Goal: Task Accomplishment & Management: Use online tool/utility

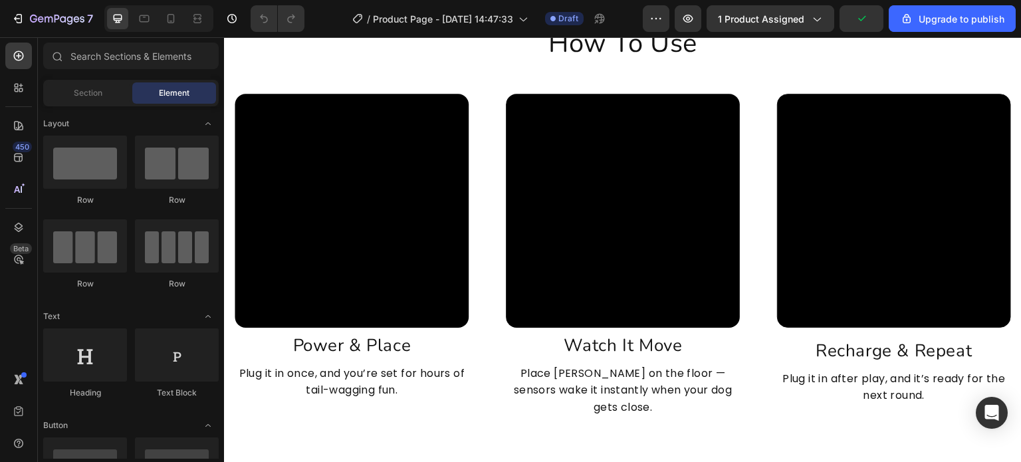
scroll to position [2635, 0]
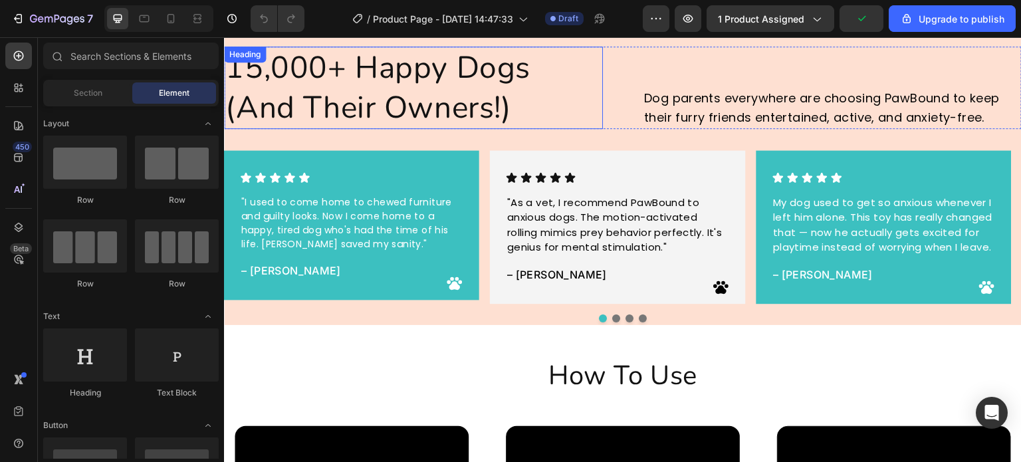
click at [435, 90] on h2 "15,000+ Happy Dogs (And Their Owners!)" at bounding box center [413, 88] width 379 height 82
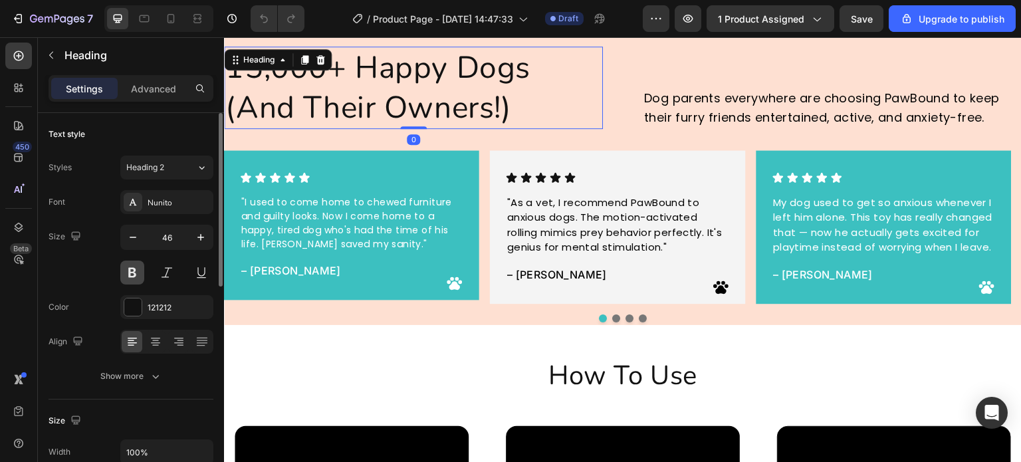
click at [129, 267] on button at bounding box center [132, 273] width 24 height 24
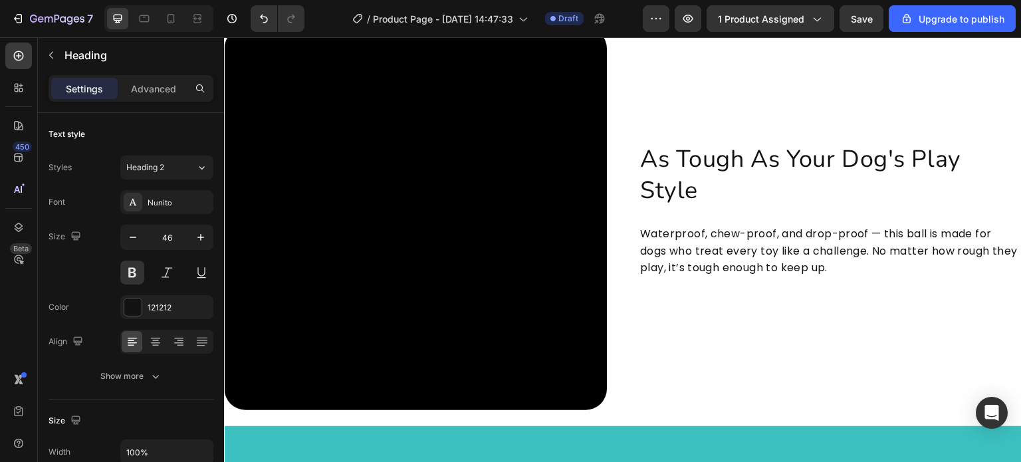
scroll to position [3699, 0]
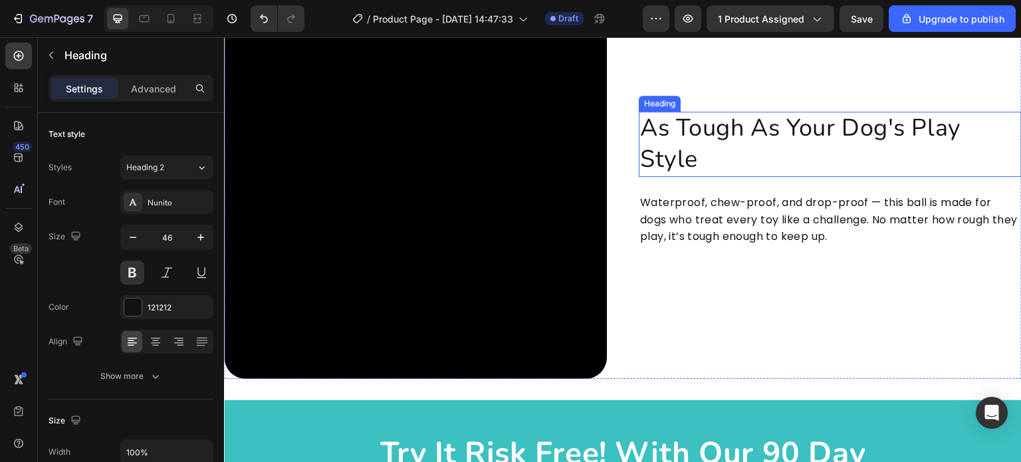
click at [710, 126] on h2 "As Tough As Your Dog's Play Style" at bounding box center [830, 144] width 383 height 65
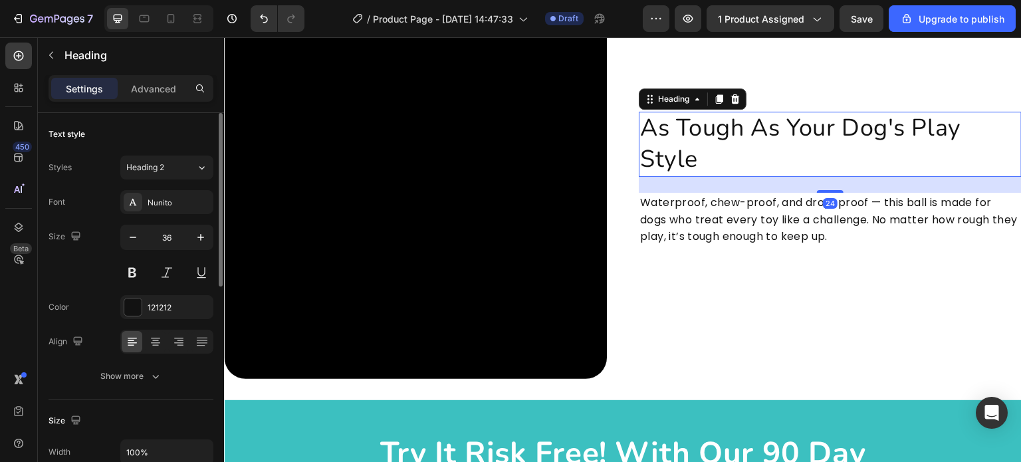
drag, startPoint x: 128, startPoint y: 268, endPoint x: 150, endPoint y: 267, distance: 22.6
click at [128, 267] on button at bounding box center [132, 273] width 24 height 24
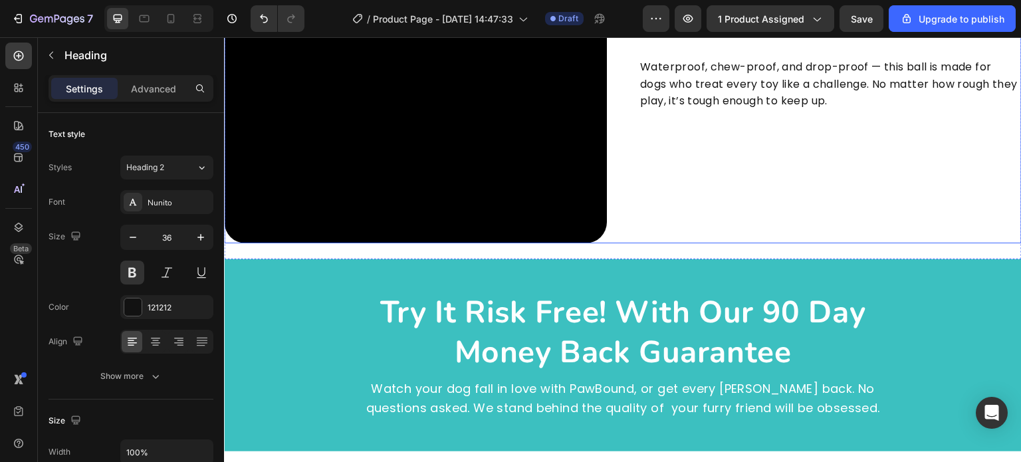
scroll to position [3990, 0]
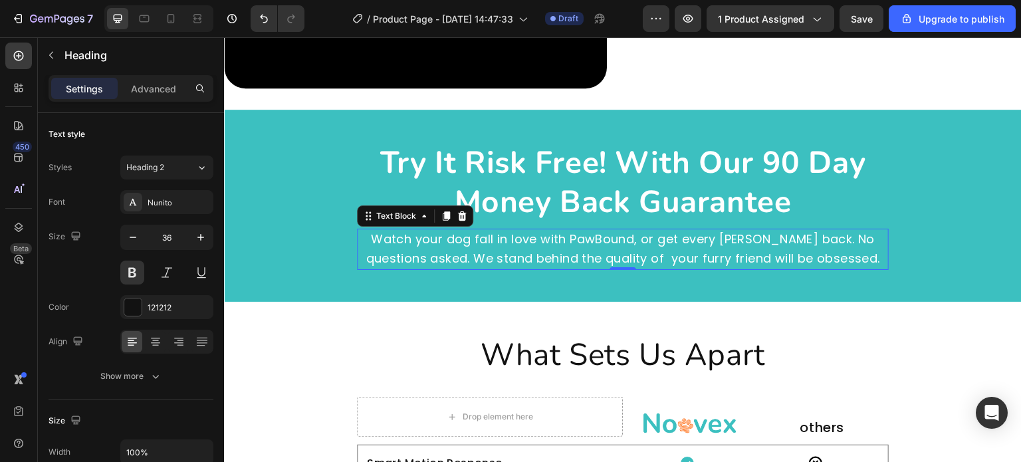
click at [577, 257] on p "Watch your dog fall in love with PawBound, or get every [PERSON_NAME] back. No …" at bounding box center [622, 249] width 529 height 39
click at [546, 252] on p "Watch your dog fall in love with PawBound, or get every [PERSON_NAME] back. No …" at bounding box center [622, 249] width 529 height 39
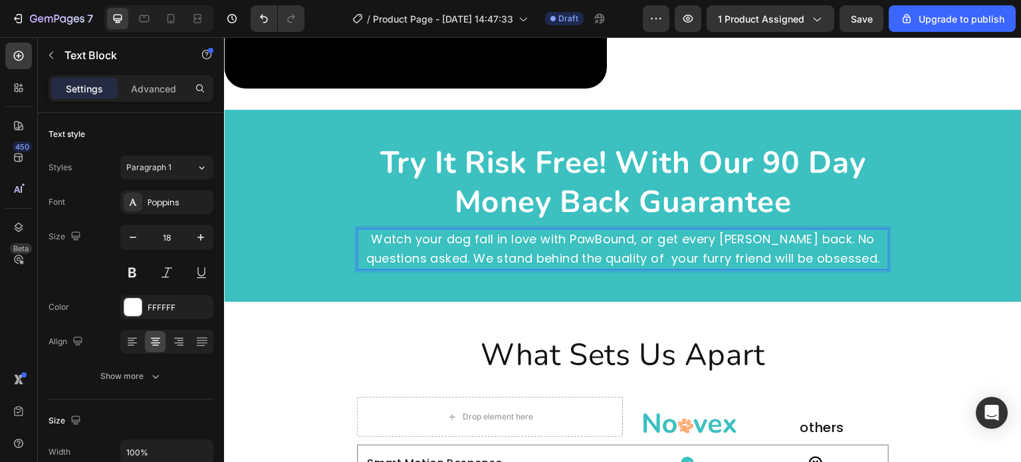
click at [540, 253] on p "Watch your dog fall in love with PawBound, or get every [PERSON_NAME] back. No …" at bounding box center [622, 249] width 529 height 39
click at [616, 257] on p "Watch your dog fall in love with PawBound, or get every [PERSON_NAME] back. No …" at bounding box center [622, 249] width 529 height 39
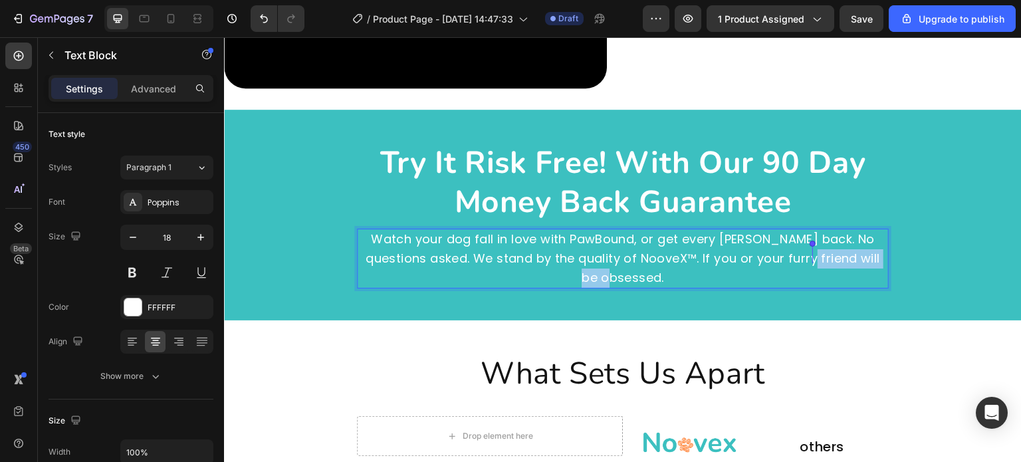
drag, startPoint x: 662, startPoint y: 277, endPoint x: 799, endPoint y: 256, distance: 139.3
click at [814, 258] on p "Watch your dog fall in love with PawBound, or get every [PERSON_NAME] back. No …" at bounding box center [622, 258] width 529 height 57
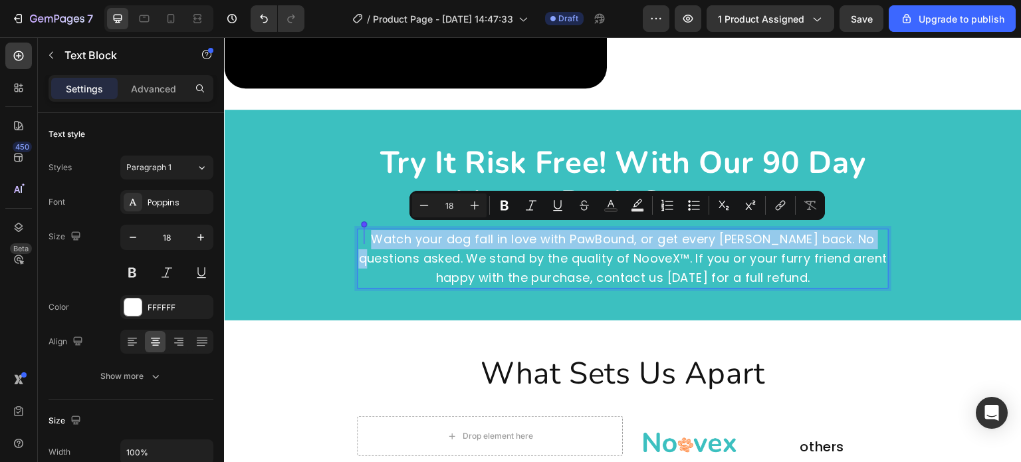
drag, startPoint x: 874, startPoint y: 233, endPoint x: 362, endPoint y: 237, distance: 512.1
click at [362, 237] on p "Watch your dog fall in love with PawBound, or get every [PERSON_NAME] back. No …" at bounding box center [622, 258] width 529 height 57
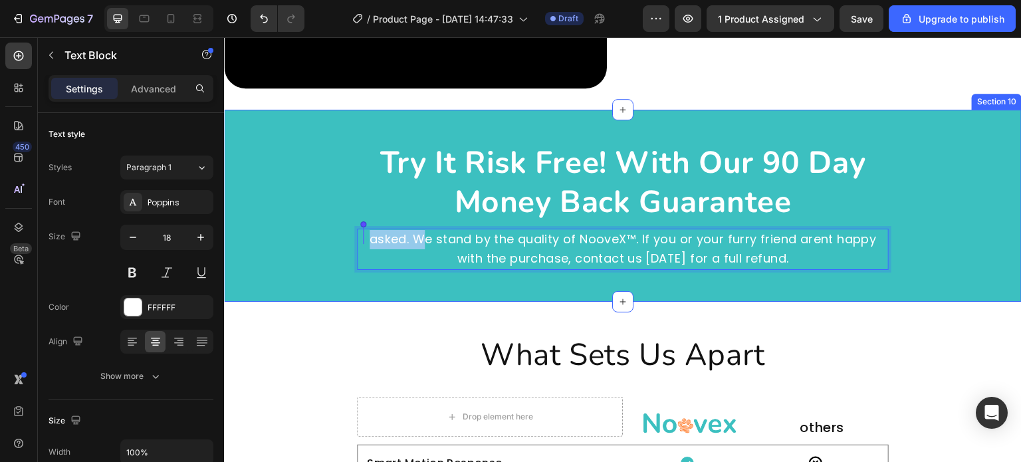
drag, startPoint x: 410, startPoint y: 233, endPoint x: 338, endPoint y: 239, distance: 71.4
click at [338, 239] on div "try it risk free! with our 90 day money back guarantee Heading asked. We stand …" at bounding box center [623, 206] width 798 height 128
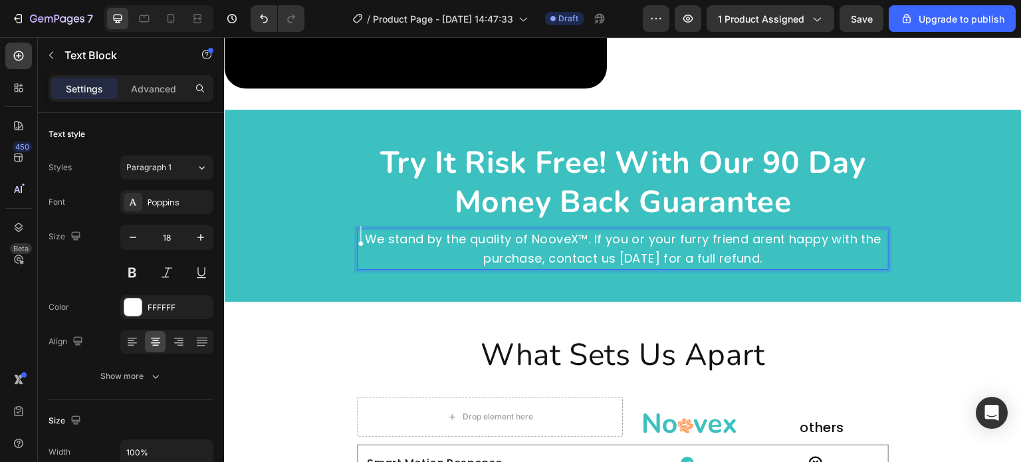
click at [786, 253] on p "We stand by the quality of NooveX™. If you or your furry friend arent happy wit…" at bounding box center [622, 249] width 529 height 39
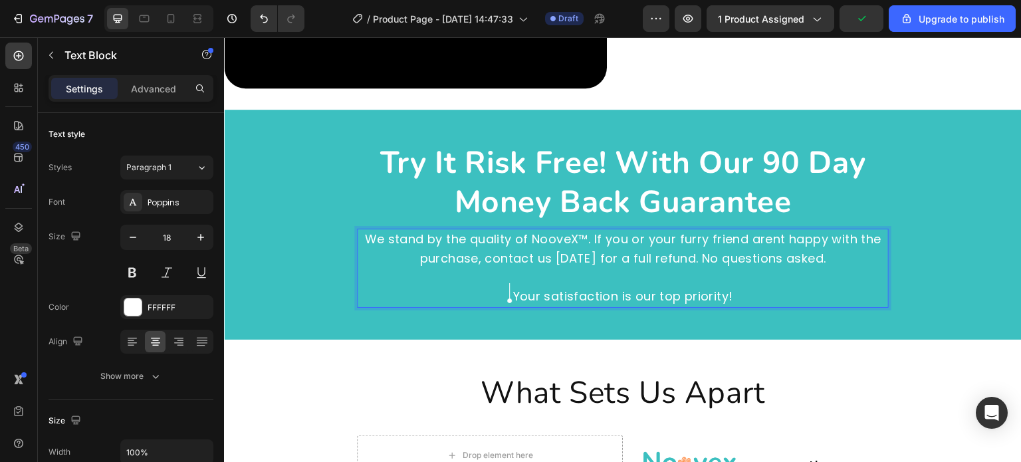
click at [446, 287] on p "Your satisfaction is our top priority!" at bounding box center [622, 296] width 529 height 19
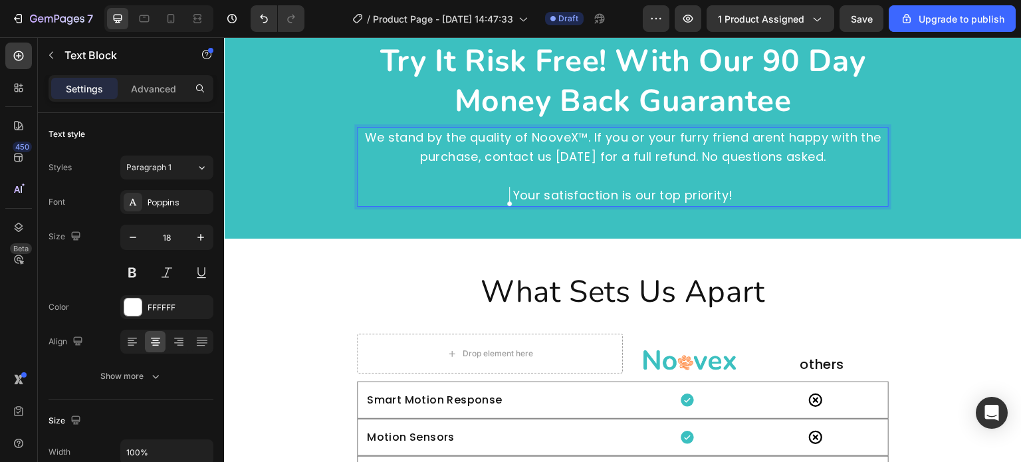
scroll to position [4189, 0]
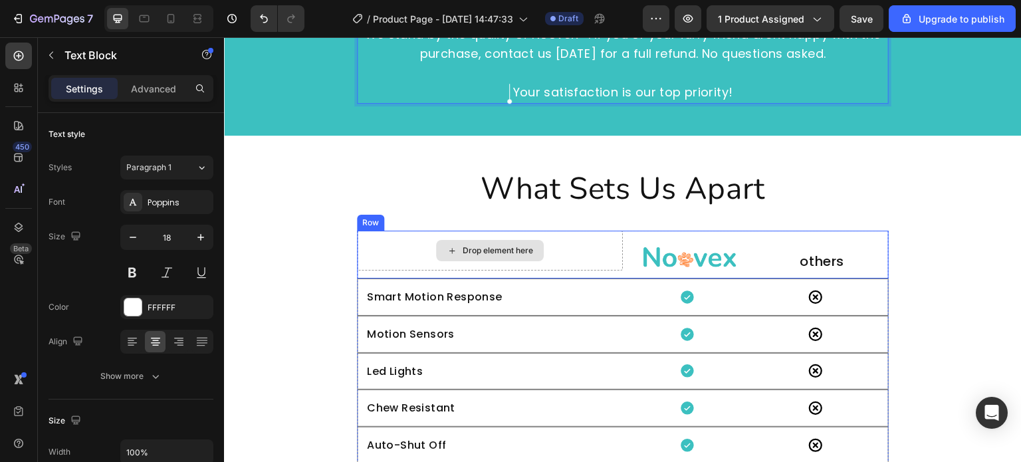
click at [595, 196] on h2 "What Sets Us Apart" at bounding box center [623, 189] width 798 height 43
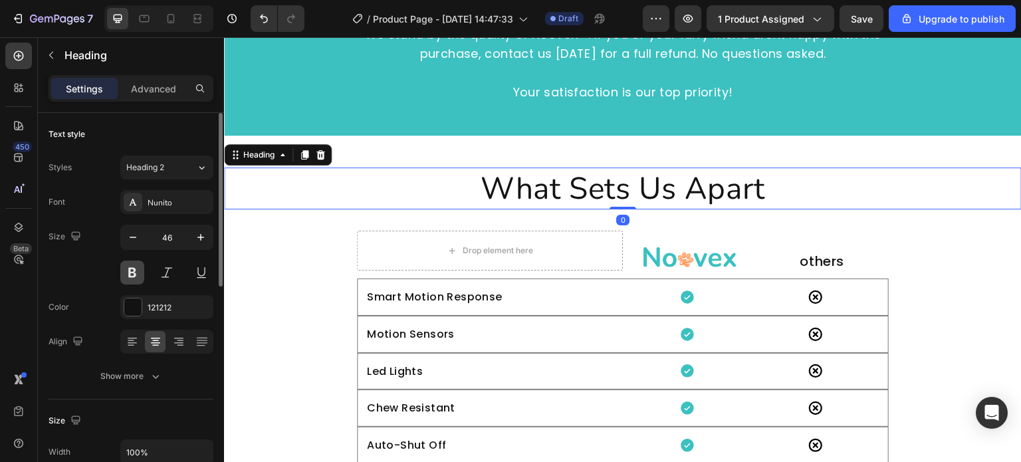
click at [132, 273] on button at bounding box center [132, 273] width 24 height 24
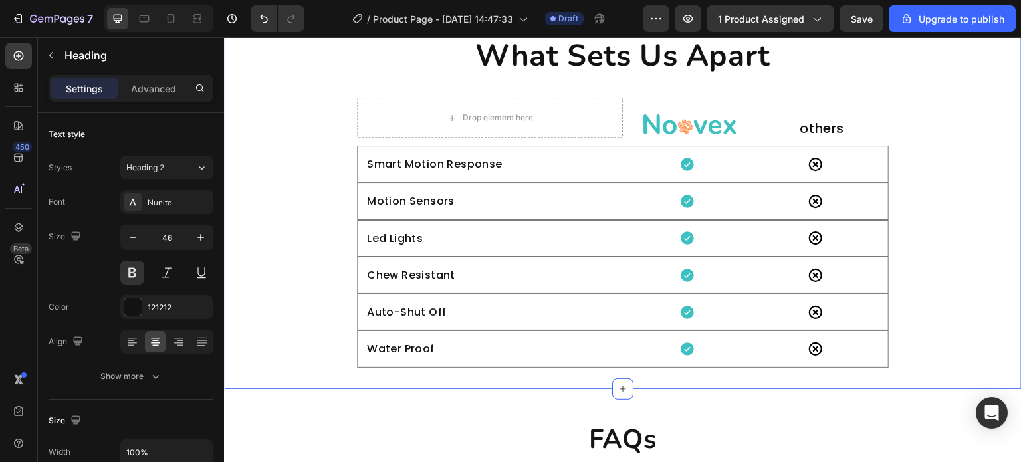
click at [992, 237] on div "What Sets Us Apart Heading Row Drop element here Image others Heading Row Smart…" at bounding box center [623, 201] width 798 height 333
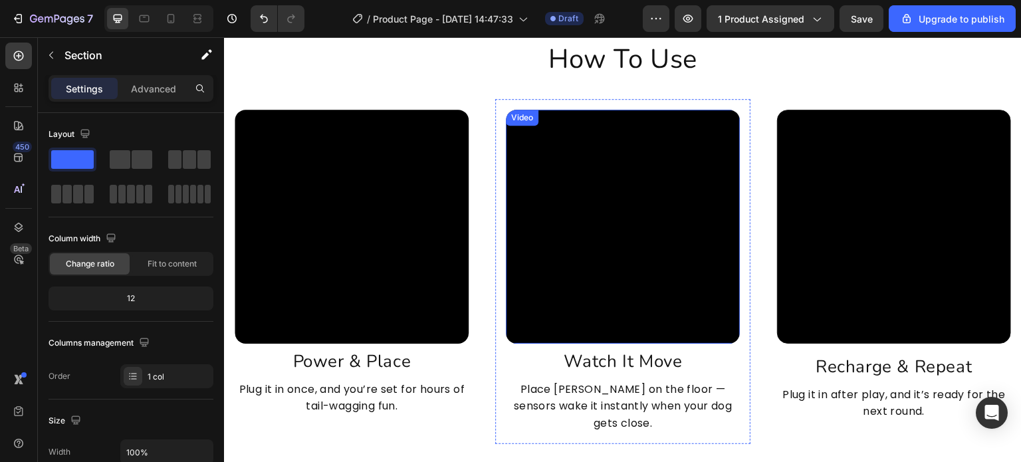
scroll to position [3125, 0]
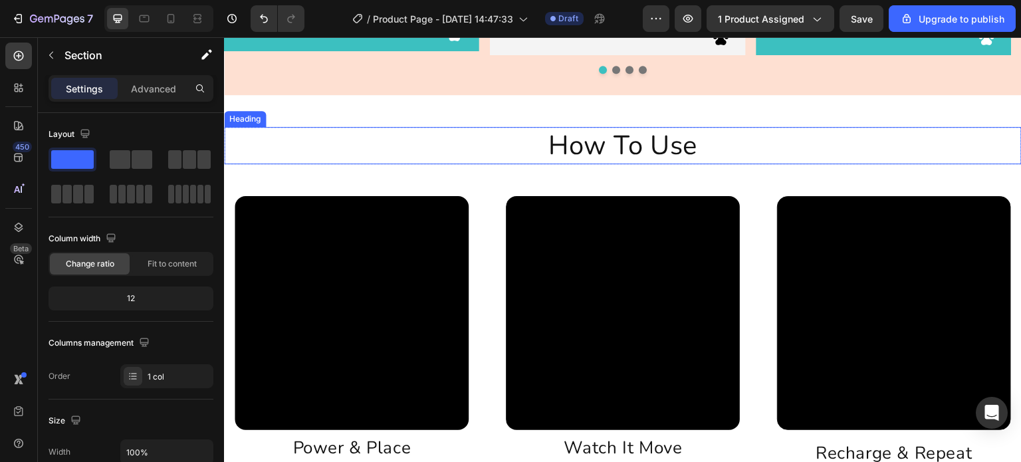
click at [606, 135] on h2 "How To Use" at bounding box center [623, 145] width 798 height 37
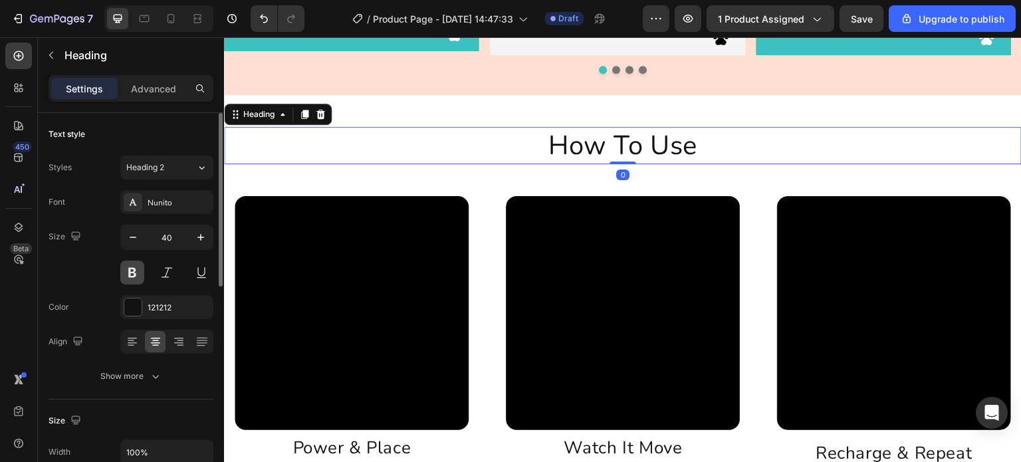
click at [132, 272] on button at bounding box center [132, 273] width 24 height 24
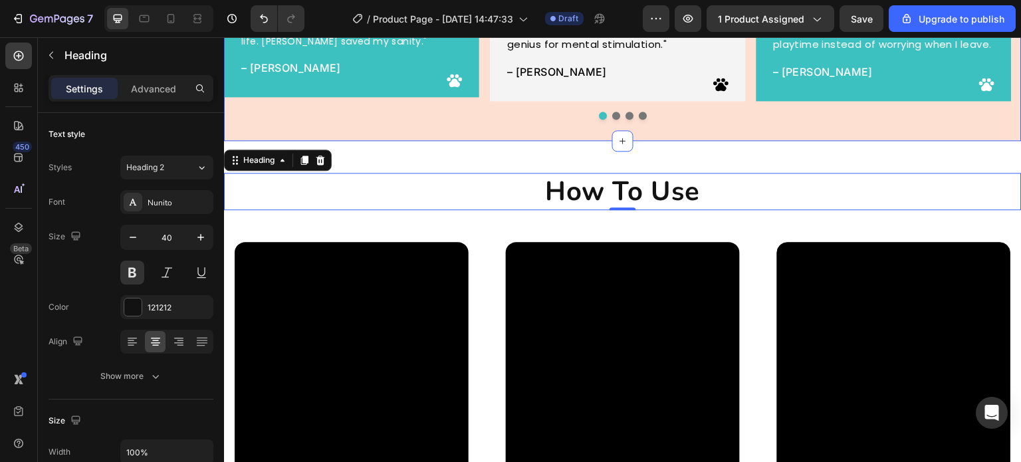
scroll to position [2859, 0]
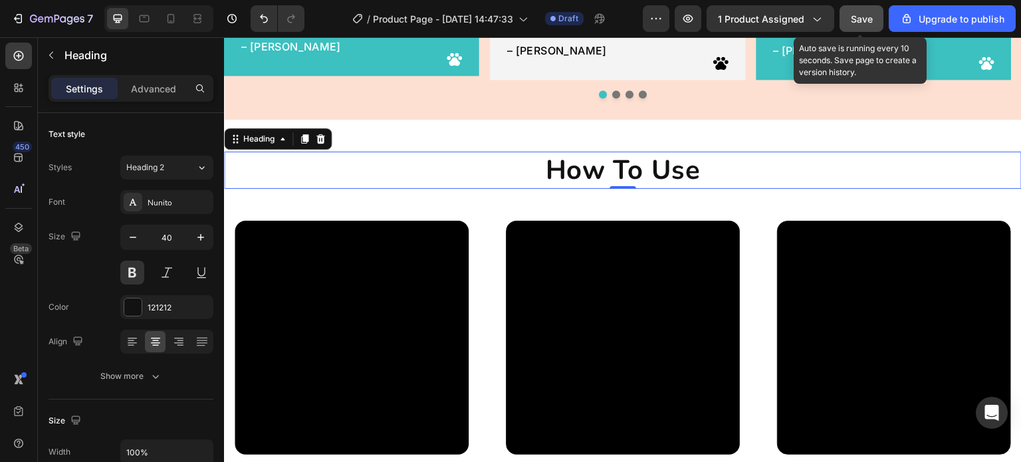
click at [858, 27] on button "Save" at bounding box center [862, 18] width 44 height 27
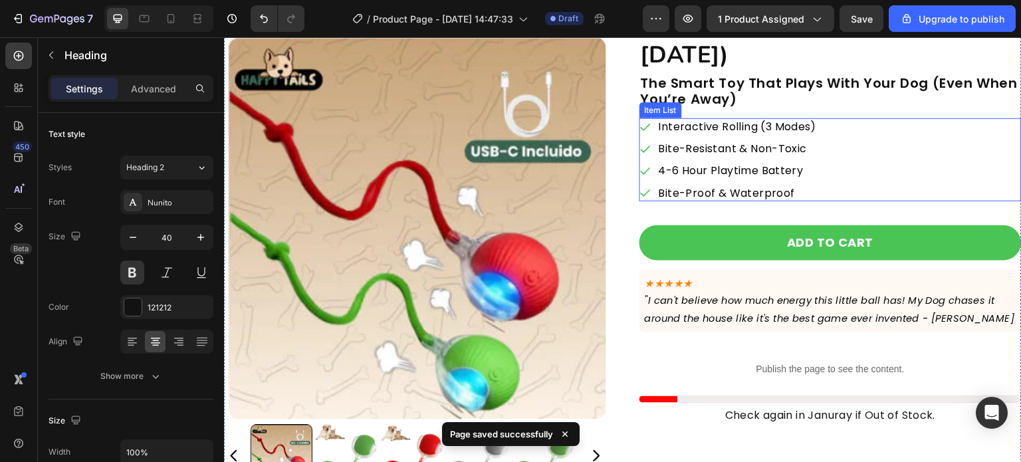
scroll to position [133, 0]
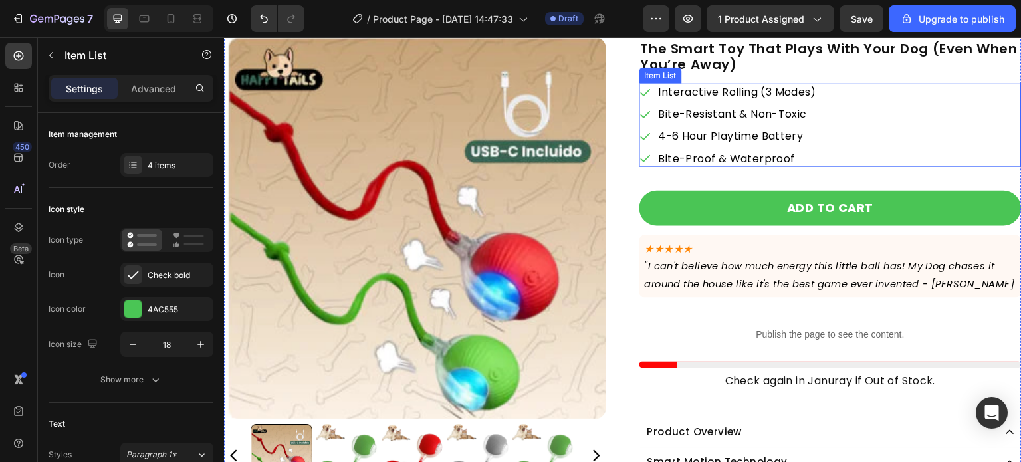
click at [860, 144] on div "Interactive Rolling (3 Modes) Bite-Resistant & Non-Toxic 4-6 Hour Playtime Batt…" at bounding box center [831, 125] width 382 height 83
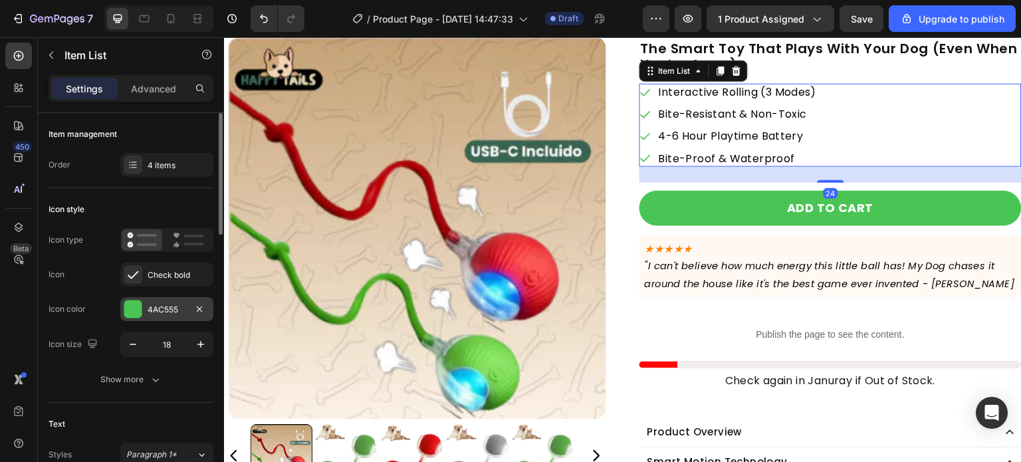
drag, startPoint x: 144, startPoint y: 306, endPoint x: 136, endPoint y: 307, distance: 8.0
click at [136, 307] on div "4AC555" at bounding box center [166, 309] width 93 height 24
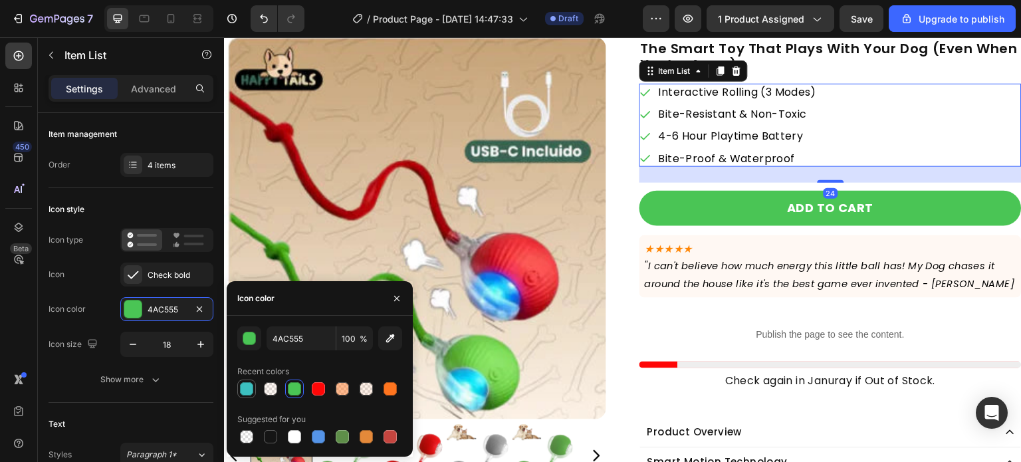
click at [243, 393] on div at bounding box center [246, 388] width 13 height 13
type input "3CC0C0"
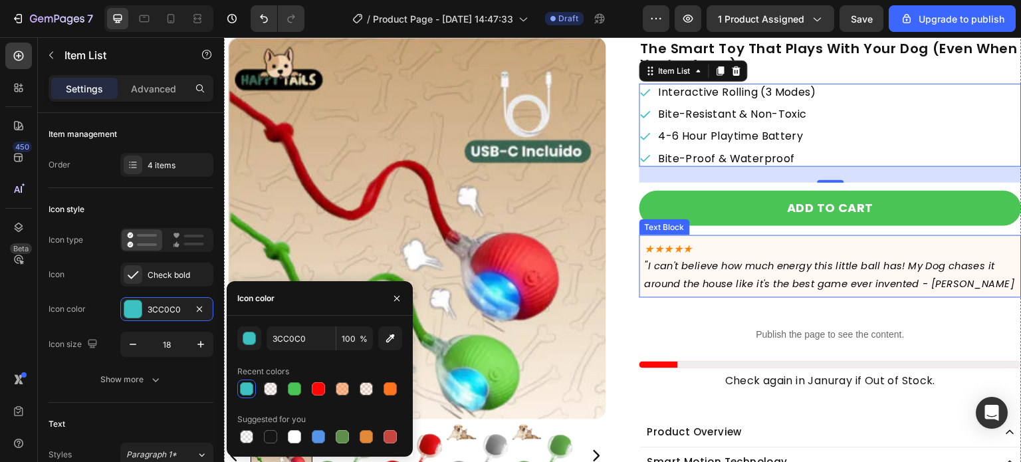
click at [734, 243] on p "★★★★★" at bounding box center [831, 249] width 372 height 17
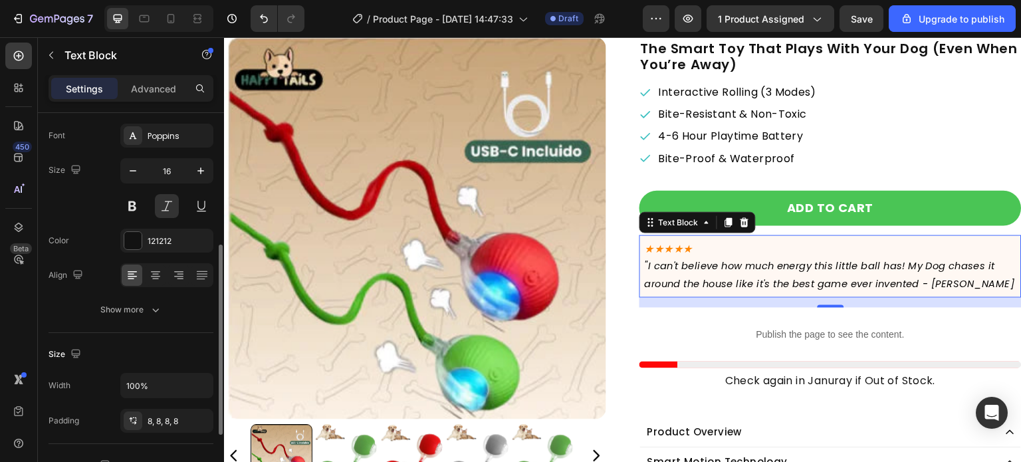
scroll to position [199, 0]
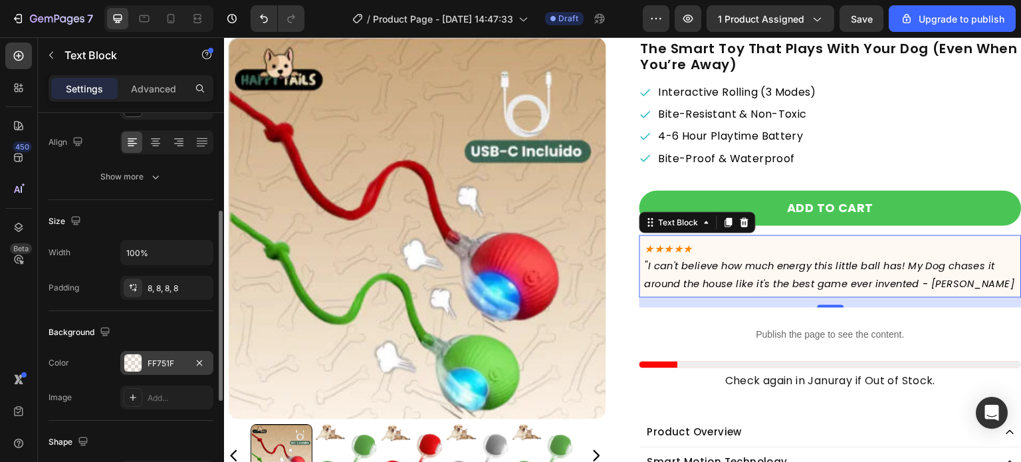
click at [136, 363] on div at bounding box center [132, 362] width 17 height 17
click at [136, 369] on div at bounding box center [132, 362] width 17 height 17
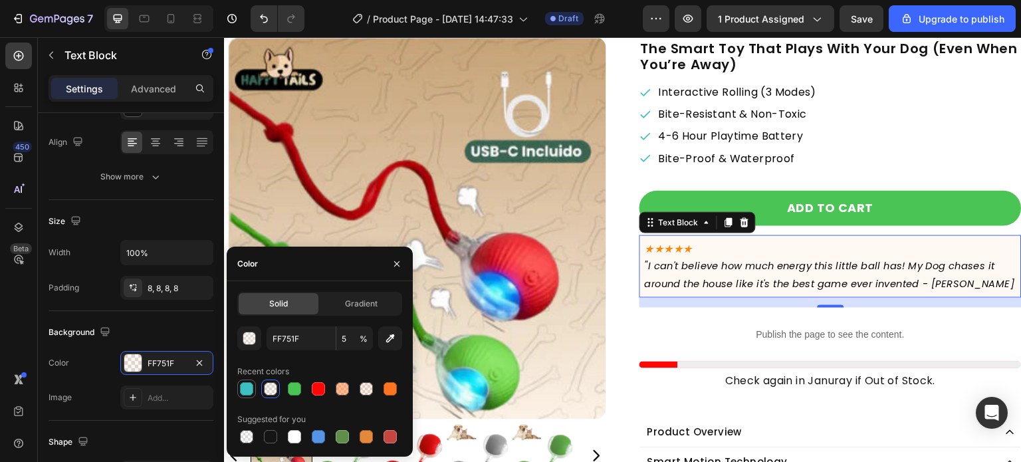
click at [246, 392] on div at bounding box center [246, 388] width 13 height 13
type input "3CC0C0"
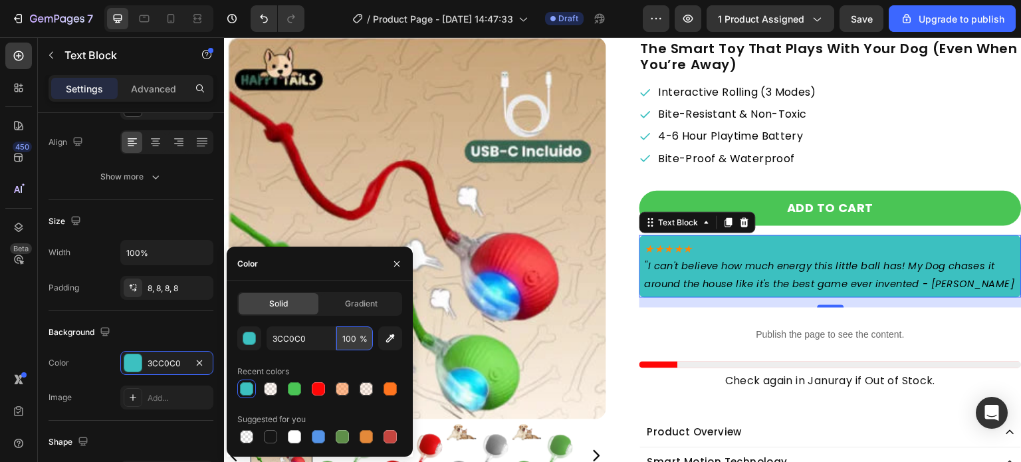
click at [343, 339] on input "100" at bounding box center [354, 339] width 37 height 24
type input "5"
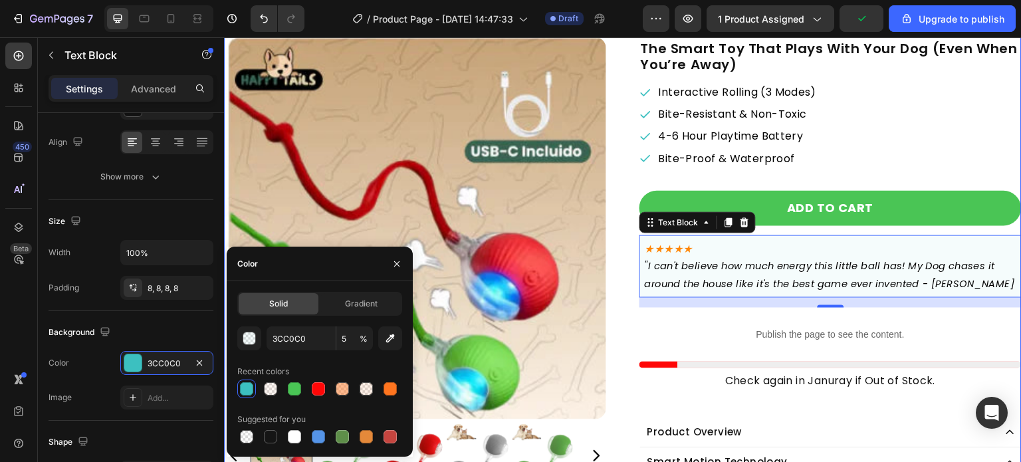
click at [648, 313] on div "Publish the page to see the content. Custom Code" at bounding box center [831, 332] width 382 height 49
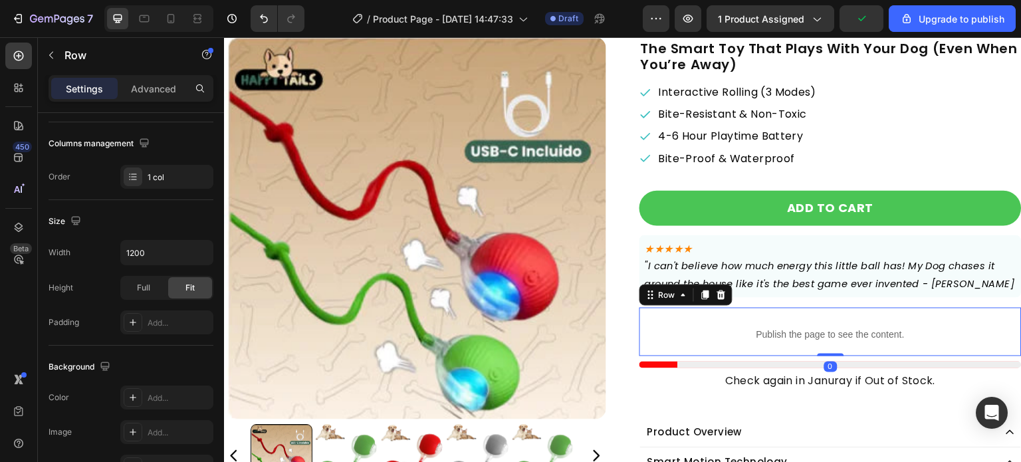
scroll to position [0, 0]
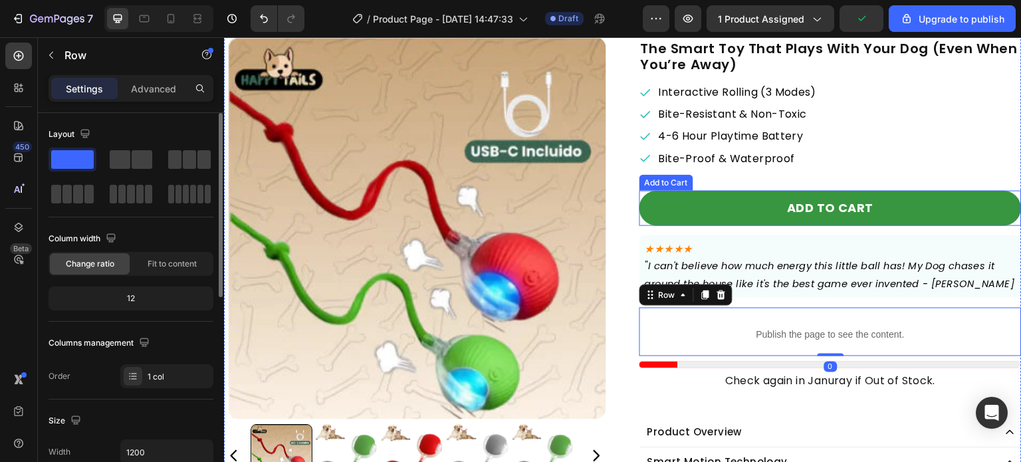
click at [682, 204] on button "Add to cart" at bounding box center [831, 208] width 382 height 35
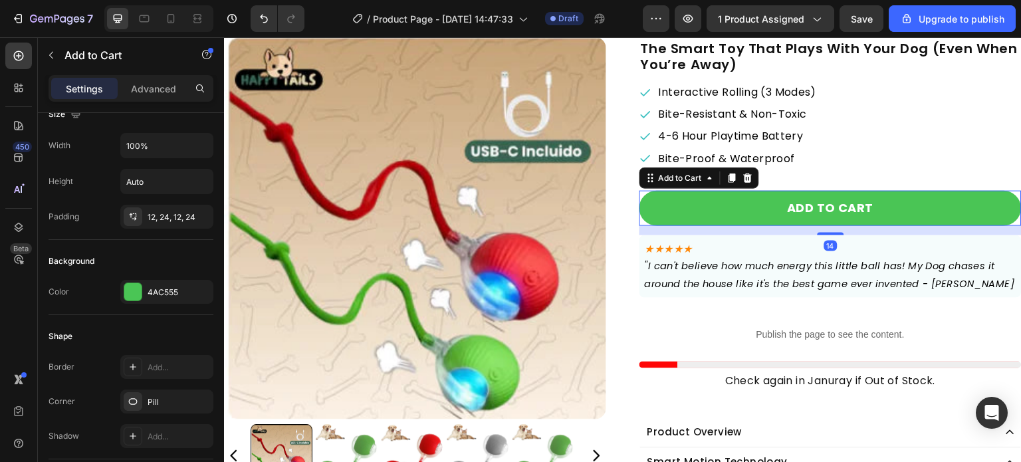
scroll to position [266, 0]
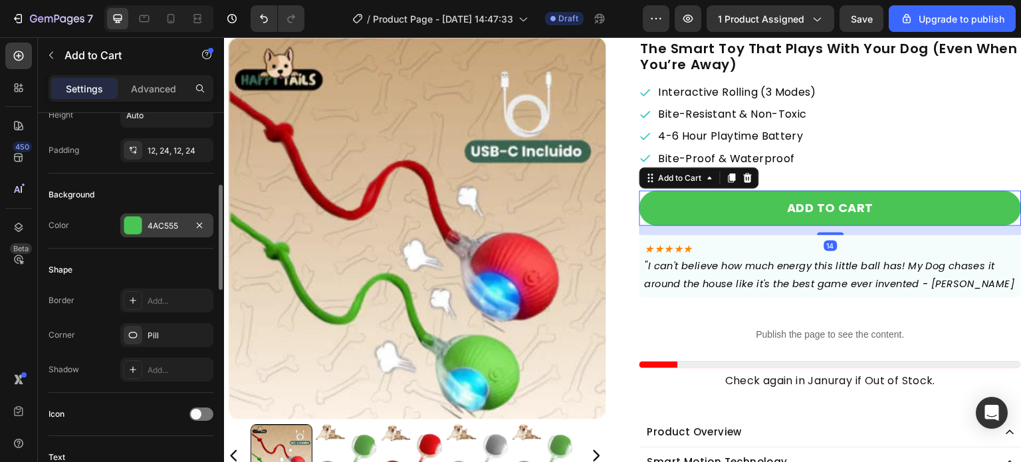
click at [136, 229] on div at bounding box center [132, 225] width 17 height 17
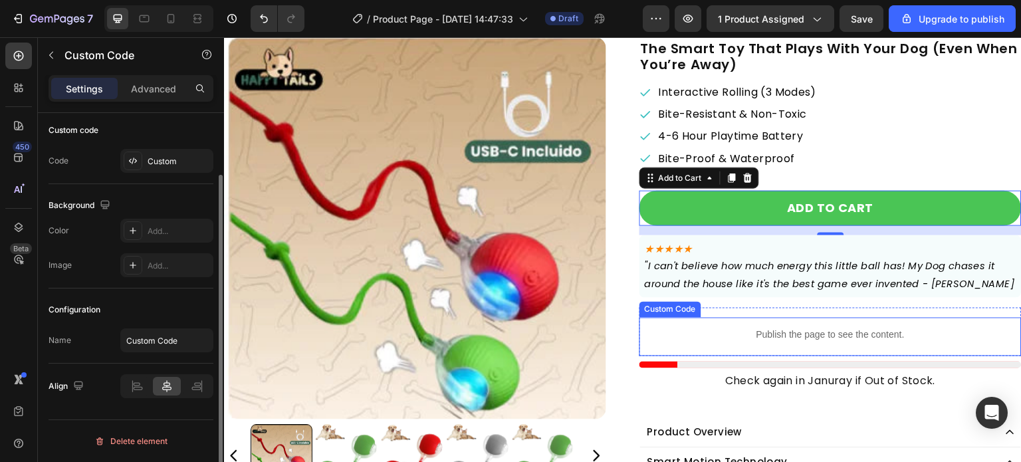
click at [640, 338] on p "Publish the page to see the content." at bounding box center [831, 336] width 382 height 14
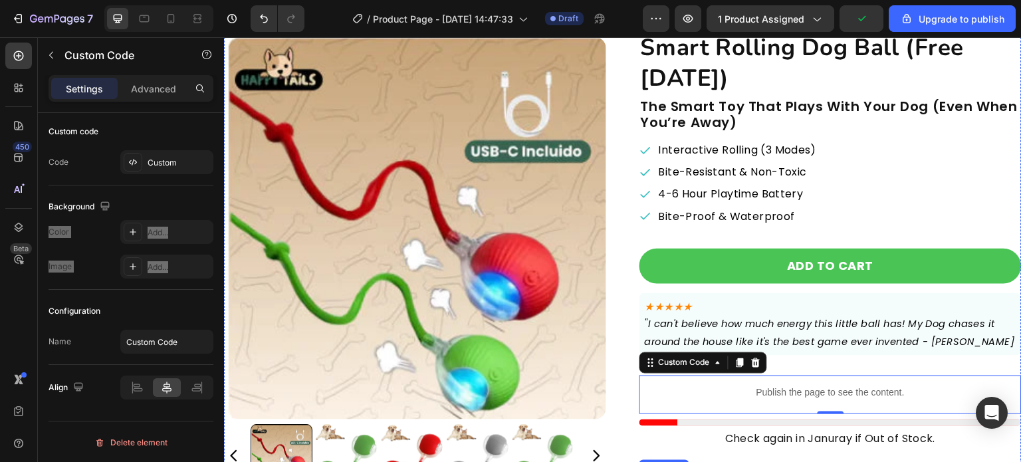
scroll to position [199, 0]
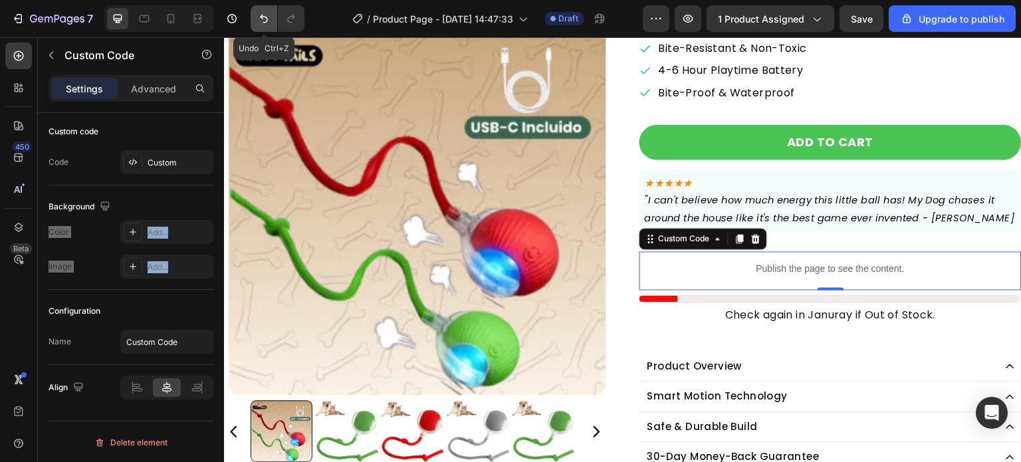
click at [257, 24] on icon "Undo/Redo" at bounding box center [263, 18] width 13 height 13
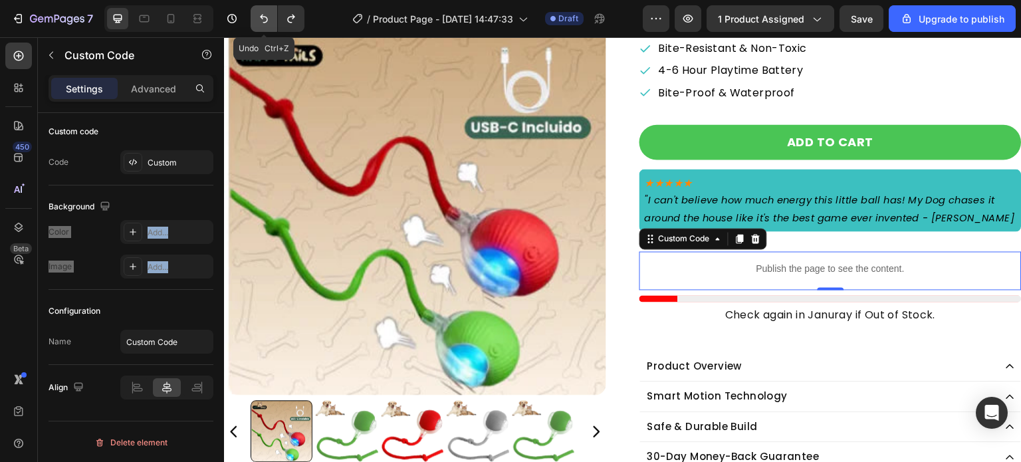
click at [257, 24] on icon "Undo/Redo" at bounding box center [263, 18] width 13 height 13
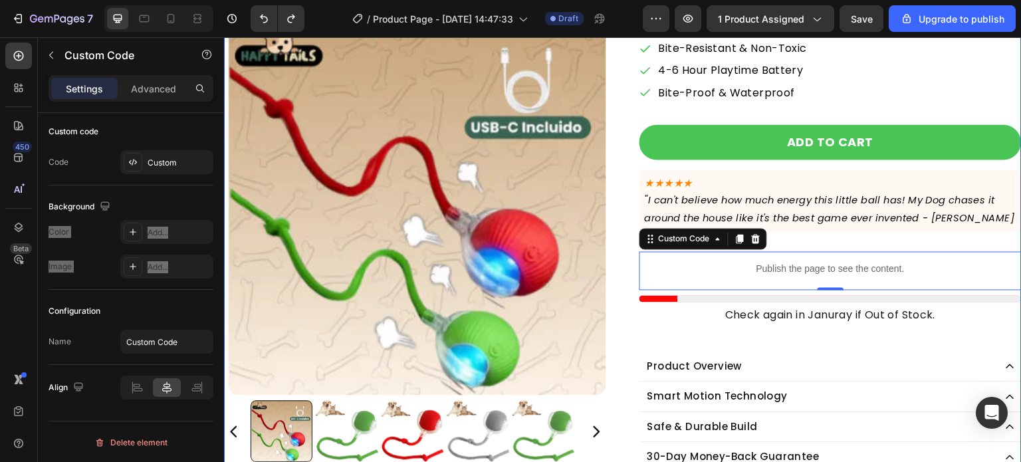
click at [612, 319] on div "Product Images Icon Icon Icon Icon Icon Icon List 4.9/5.0 (6,004 reviews) Text …" at bounding box center [623, 179] width 798 height 587
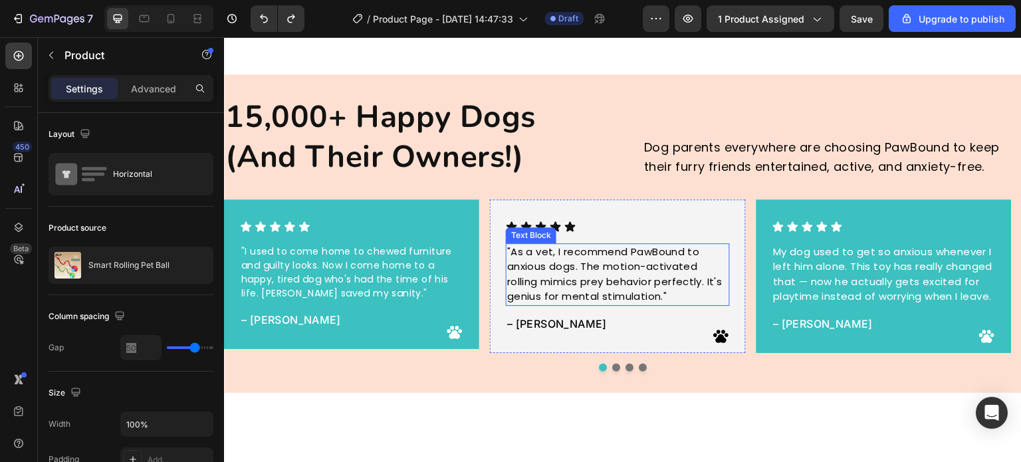
scroll to position [2726, 0]
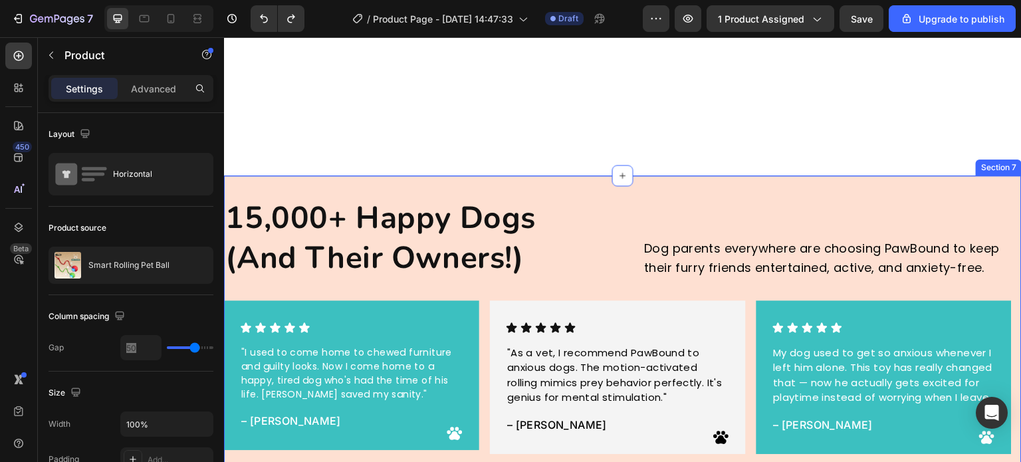
click at [568, 192] on div "15,000+ Happy Dogs (And Their Owners!) Heading Dog parents everywhere are choos…" at bounding box center [623, 335] width 798 height 319
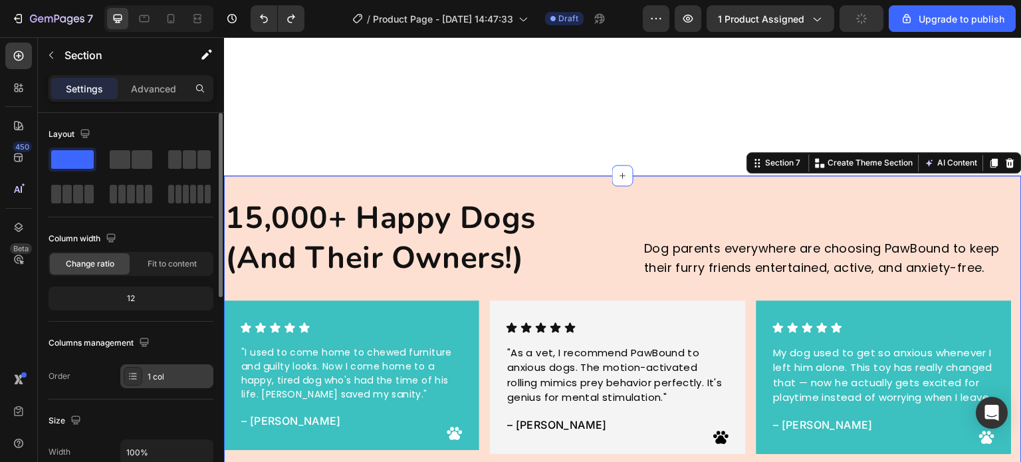
scroll to position [332, 0]
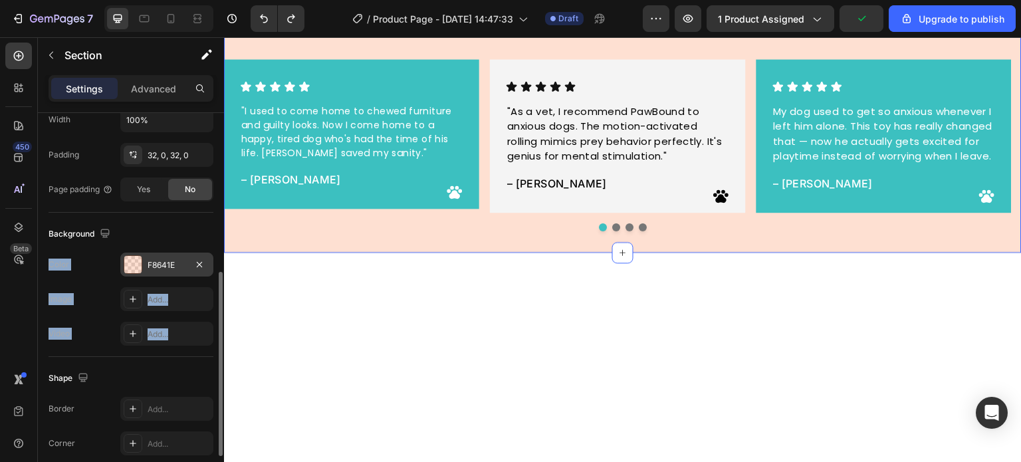
click at [166, 271] on div "F8641E" at bounding box center [166, 265] width 93 height 24
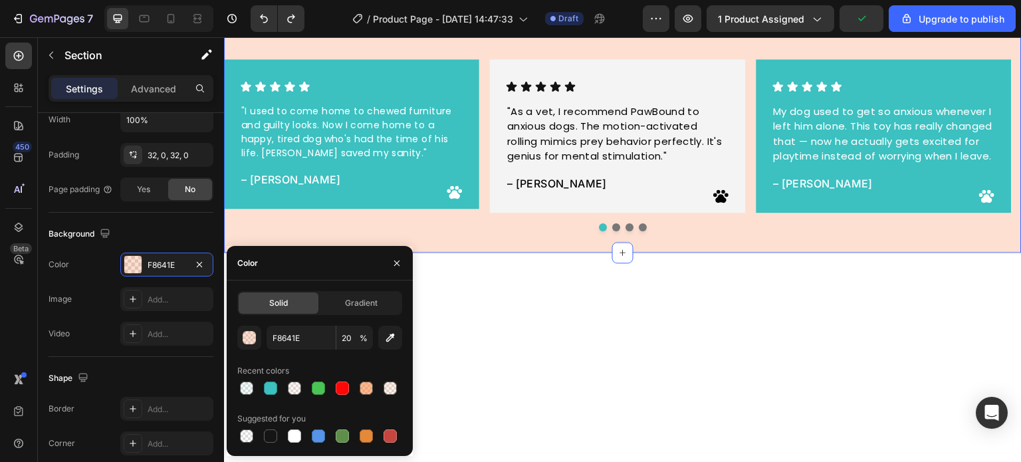
click at [270, 389] on div at bounding box center [270, 388] width 13 height 13
type input "3CC0C0"
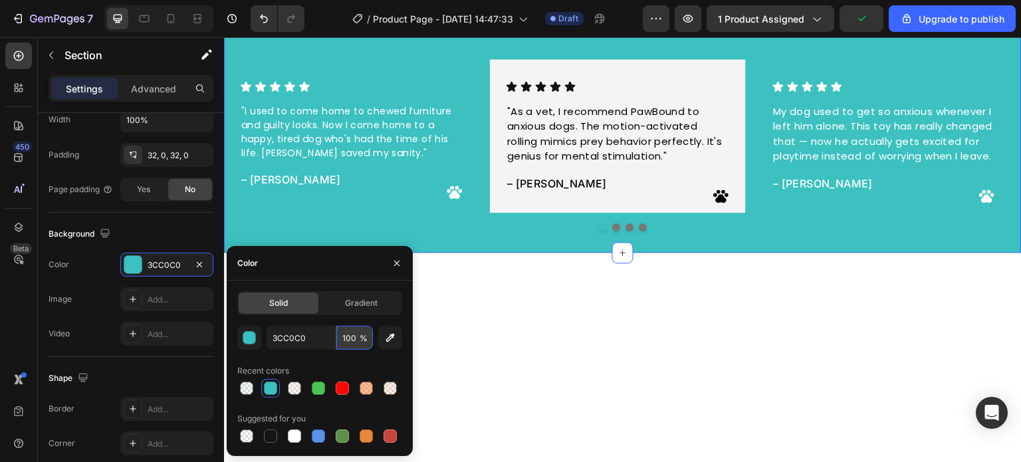
click at [356, 344] on input "100" at bounding box center [354, 338] width 37 height 24
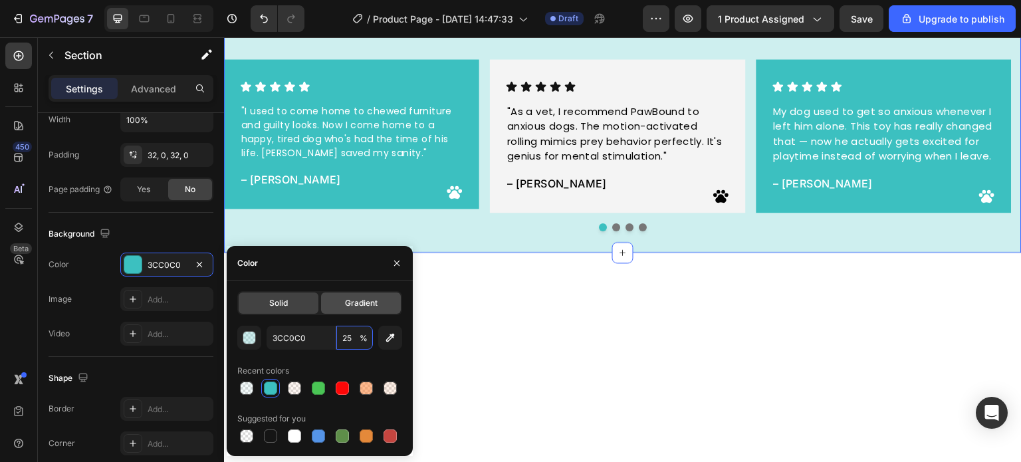
type input "2"
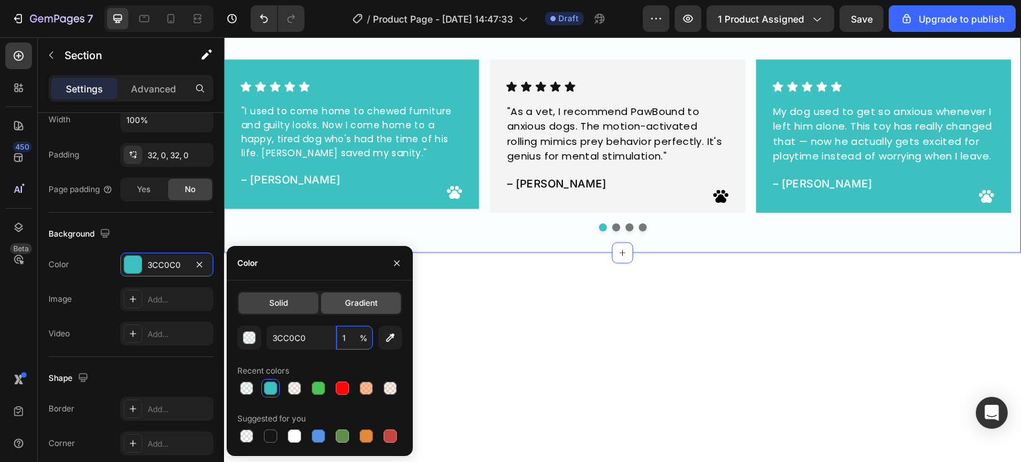
type input "15"
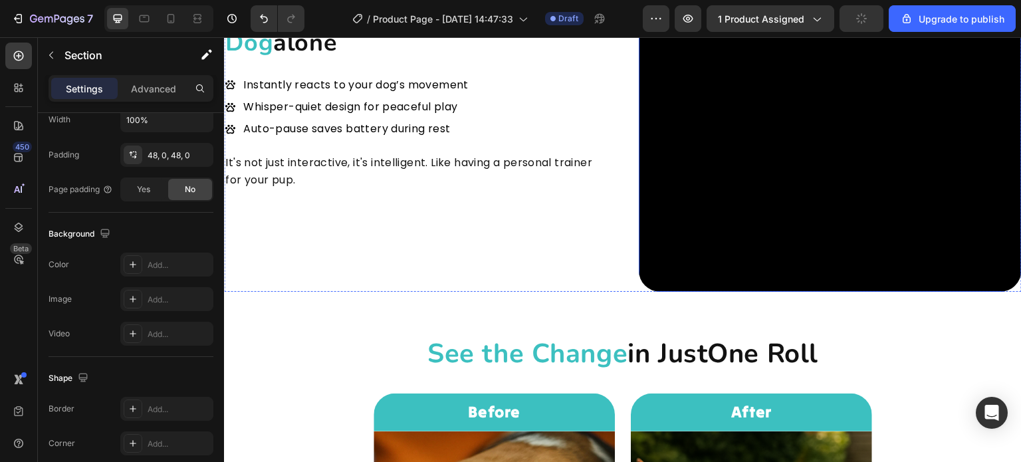
scroll to position [2194, 0]
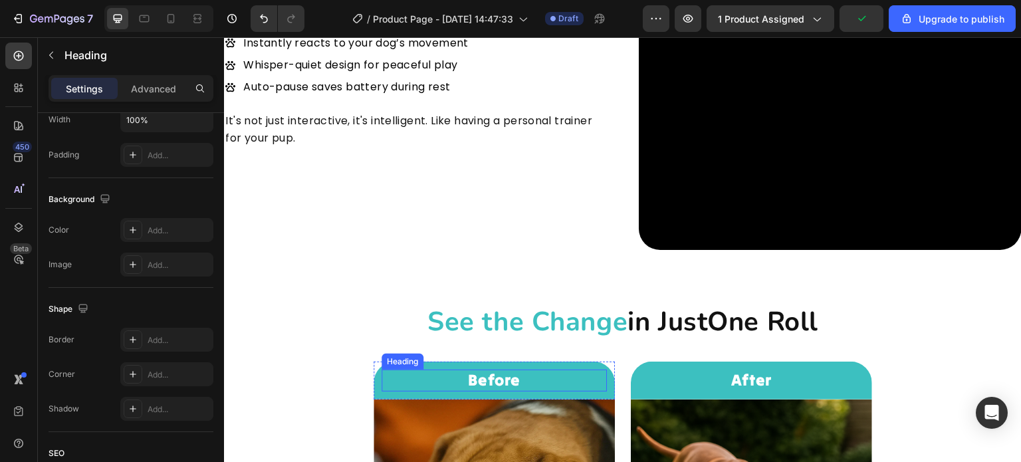
click at [489, 372] on h2 "Before" at bounding box center [494, 381] width 225 height 22
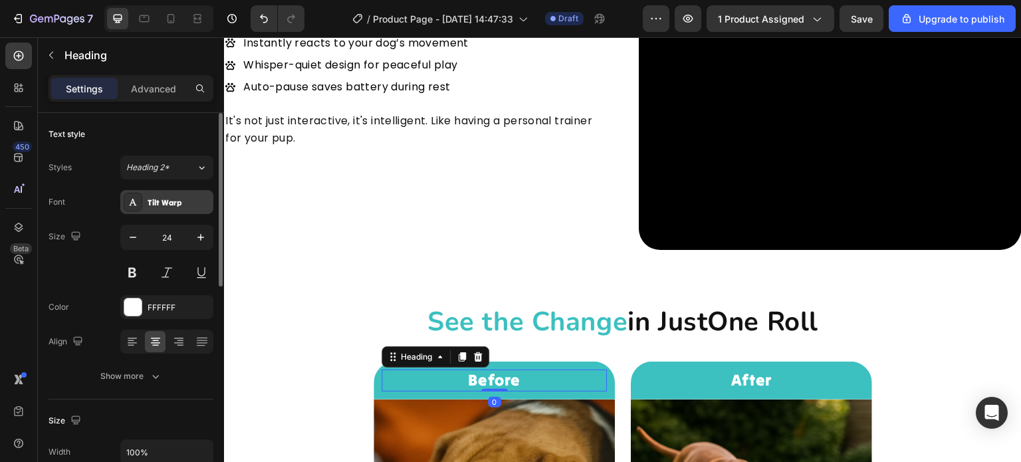
click at [176, 205] on div "Tilt Warp" at bounding box center [179, 203] width 63 height 12
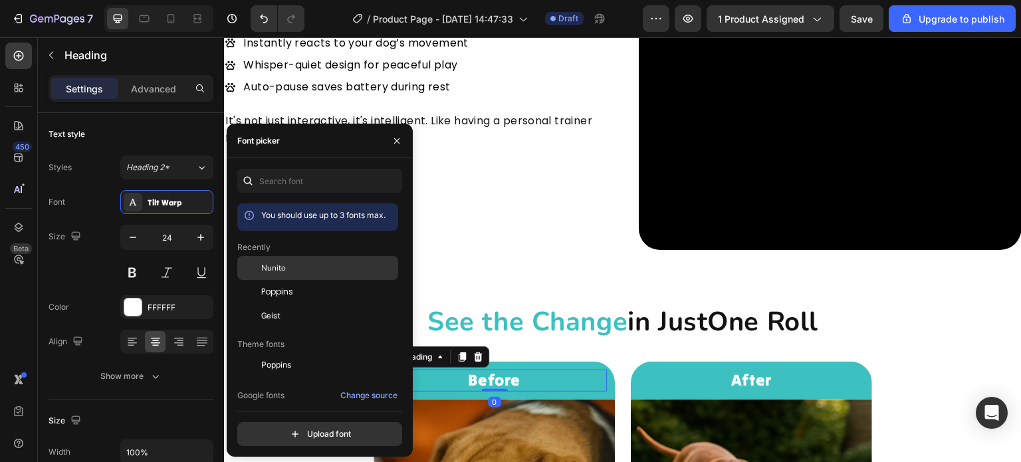
click at [299, 269] on div "Nunito" at bounding box center [328, 268] width 134 height 12
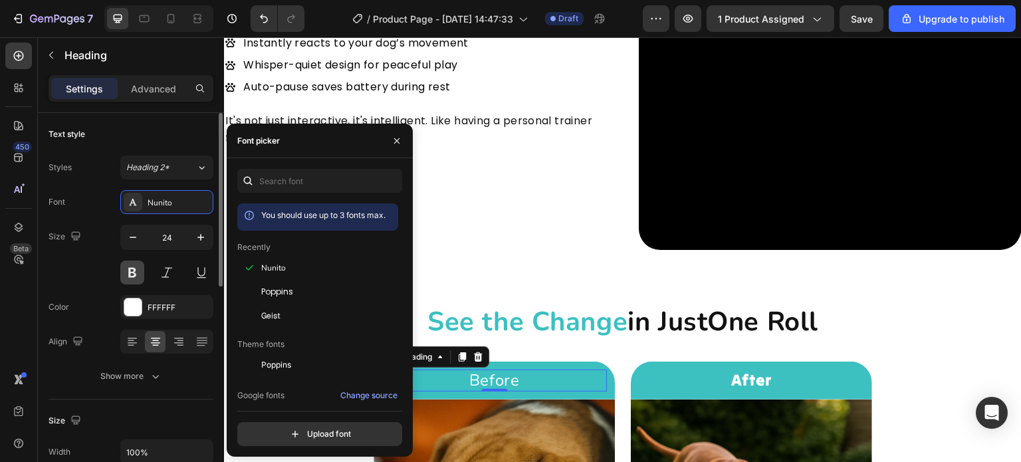
click at [132, 272] on button at bounding box center [132, 273] width 24 height 24
click at [134, 273] on button at bounding box center [132, 273] width 24 height 24
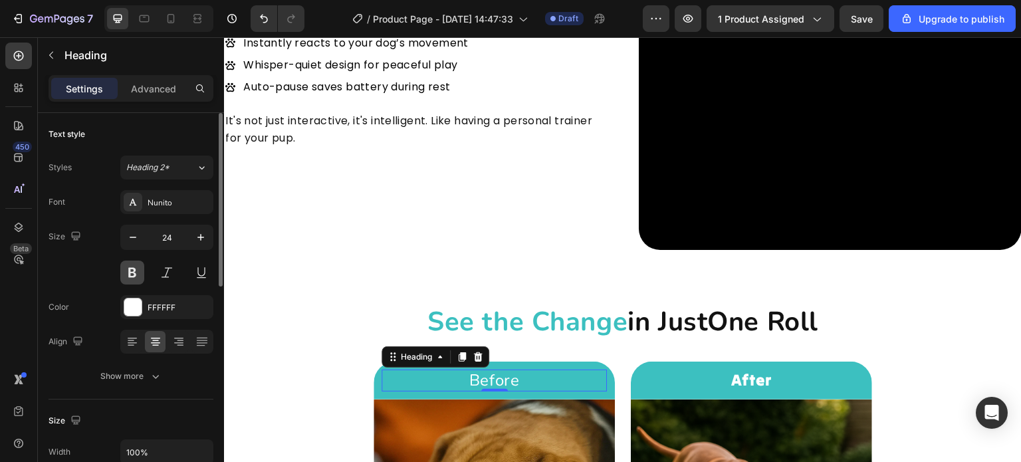
click at [128, 270] on button at bounding box center [132, 273] width 24 height 24
click at [537, 377] on h2 "Before" at bounding box center [494, 381] width 225 height 22
click at [131, 268] on button at bounding box center [132, 273] width 24 height 24
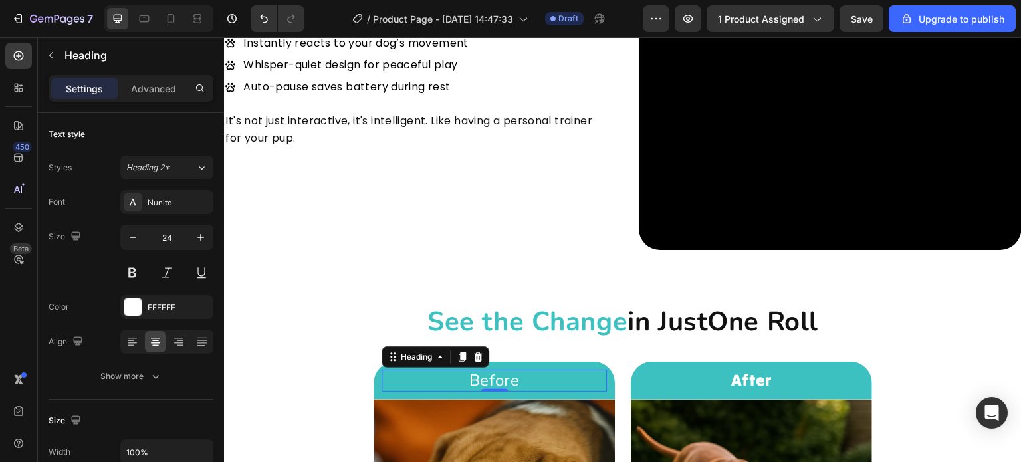
click at [511, 371] on p "Before" at bounding box center [494, 380] width 223 height 19
click at [509, 371] on p "Before" at bounding box center [494, 380] width 223 height 19
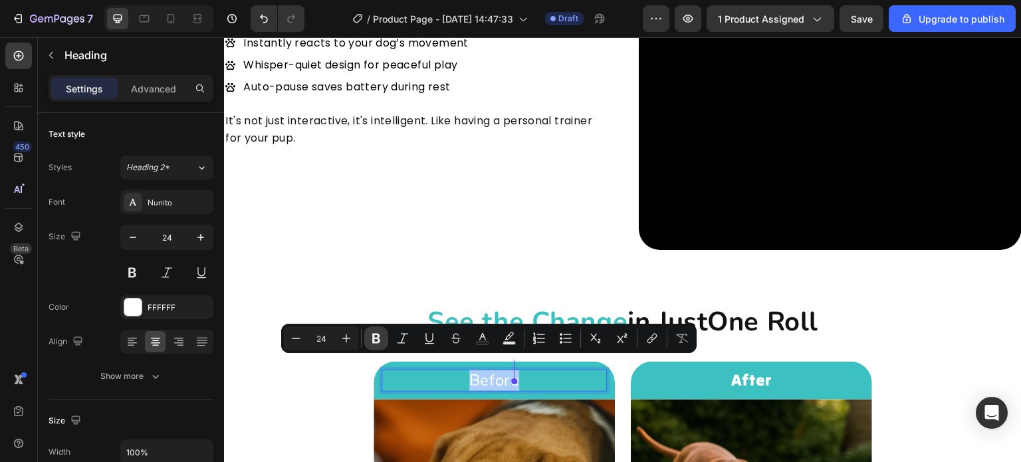
click at [370, 342] on icon "Editor contextual toolbar" at bounding box center [376, 338] width 13 height 13
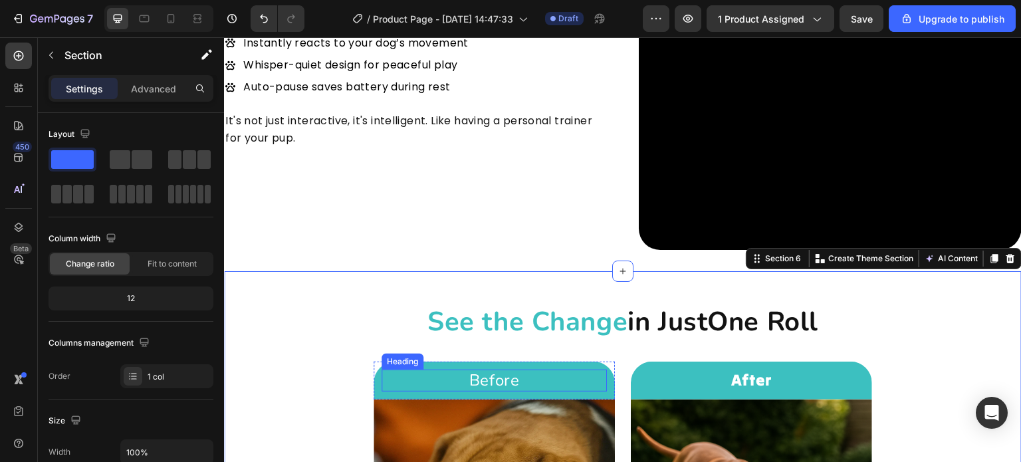
click at [543, 371] on p "Before" at bounding box center [494, 380] width 223 height 19
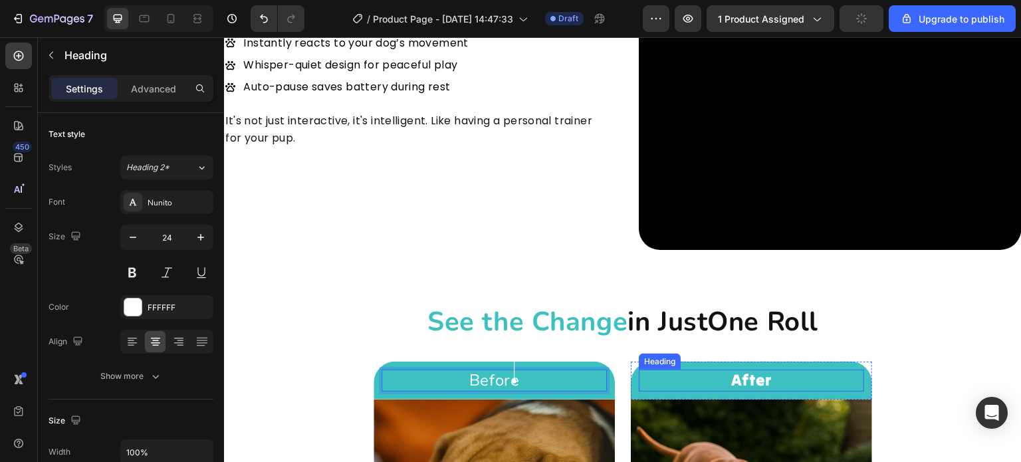
click at [726, 375] on h2 "After" at bounding box center [751, 381] width 225 height 22
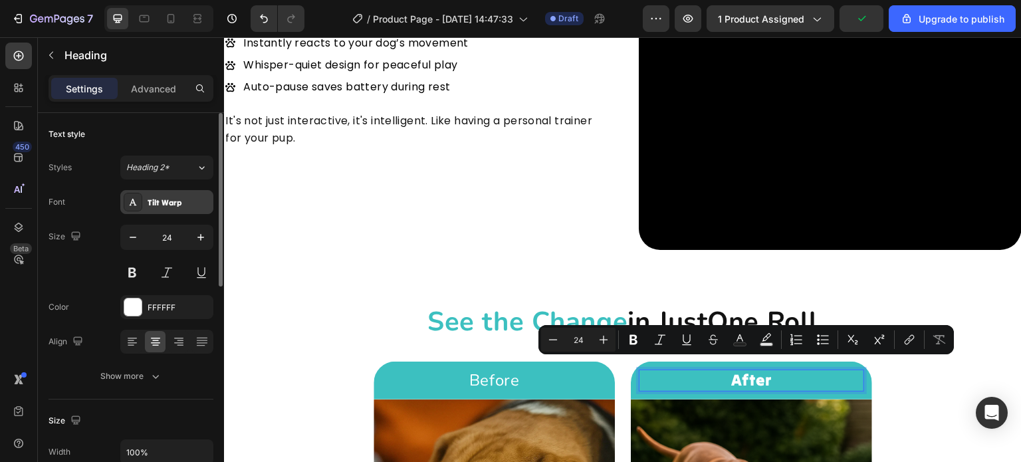
click at [175, 202] on div "Tilt Warp" at bounding box center [179, 203] width 63 height 12
drag, startPoint x: 175, startPoint y: 202, endPoint x: 178, endPoint y: 211, distance: 9.9
click at [175, 202] on div "Tilt Warp" at bounding box center [179, 203] width 63 height 12
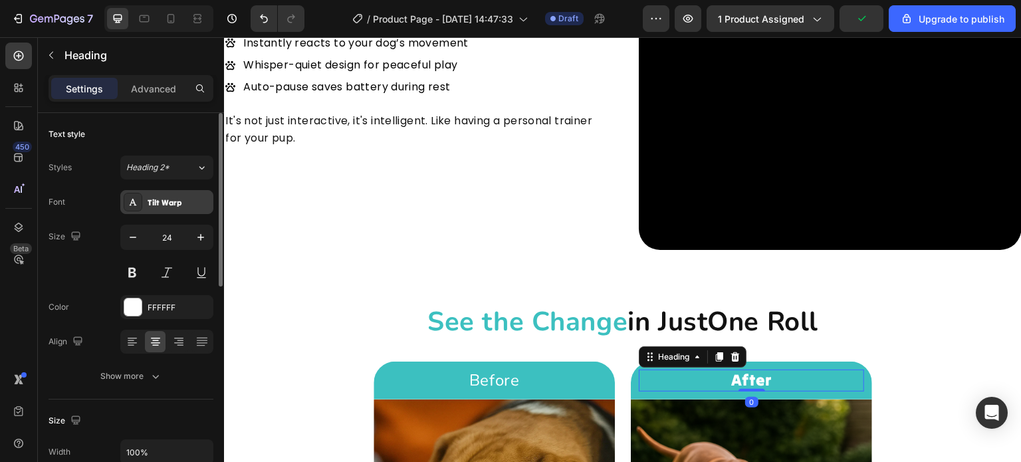
click at [158, 205] on div "Tilt Warp" at bounding box center [179, 203] width 63 height 12
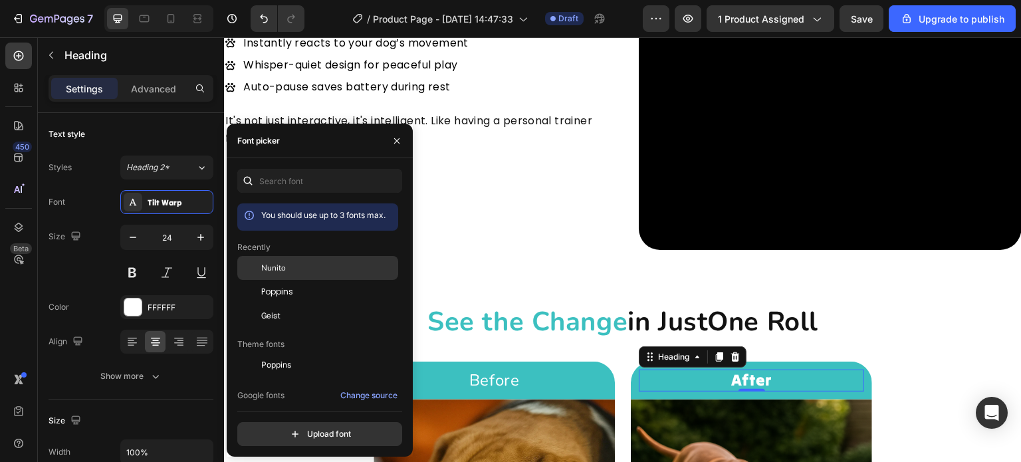
click at [289, 271] on div "Nunito" at bounding box center [328, 268] width 134 height 12
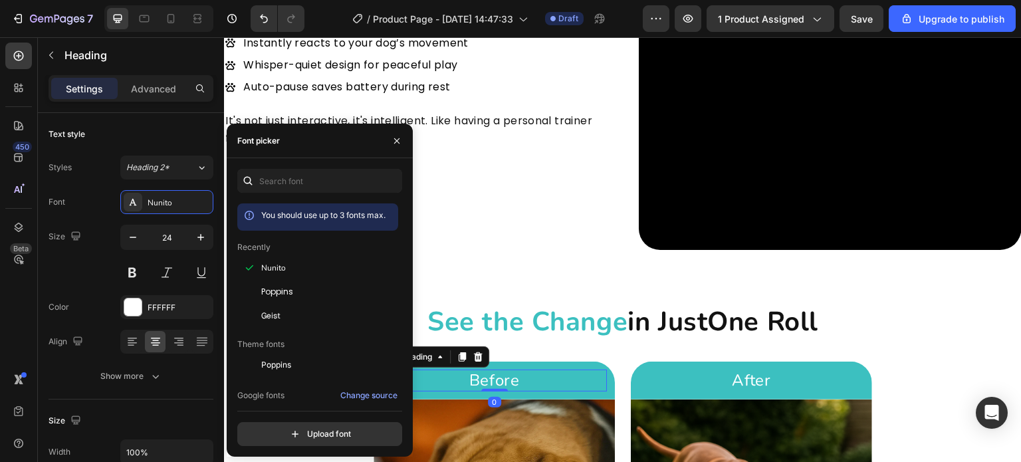
click at [486, 371] on p "Before" at bounding box center [494, 380] width 223 height 19
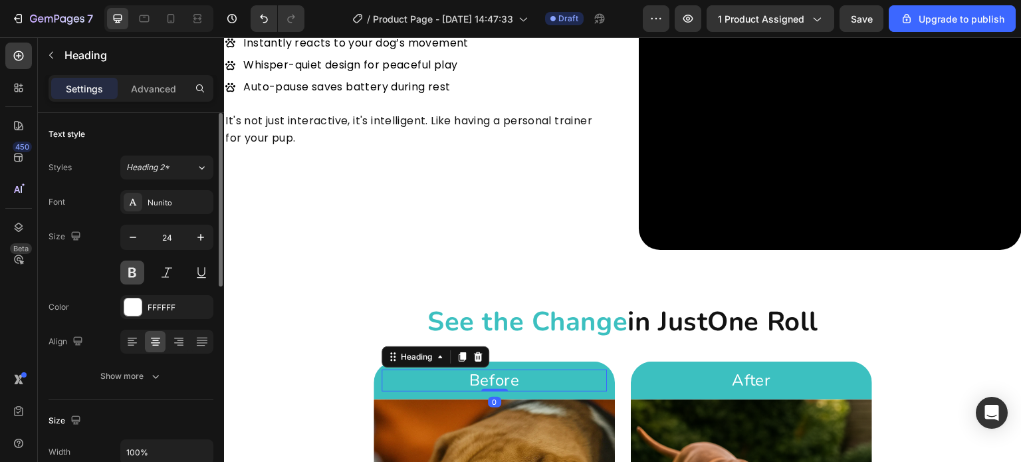
click at [130, 281] on button at bounding box center [132, 273] width 24 height 24
click at [682, 371] on p "After" at bounding box center [751, 380] width 223 height 19
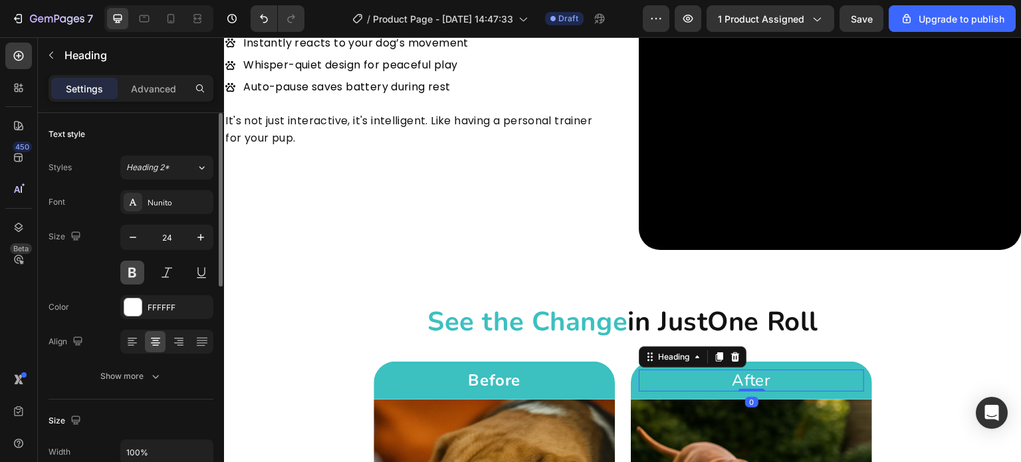
click at [127, 281] on button at bounding box center [132, 273] width 24 height 24
click at [385, 215] on div "smart enough to entertain your dog alone Heading Instantly reacts to your dog’s…" at bounding box center [415, 58] width 383 height 383
